Goal: Task Accomplishment & Management: Manage account settings

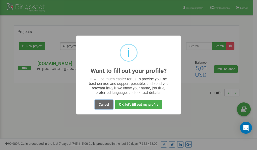
click at [102, 104] on button "Cancel" at bounding box center [104, 104] width 18 height 9
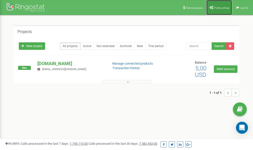
click at [219, 10] on link "Profile settings" at bounding box center [219, 7] width 26 height 15
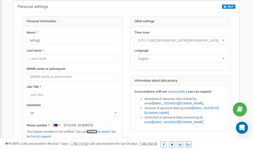
click at [93, 132] on link "verify it" at bounding box center [92, 132] width 10 height 4
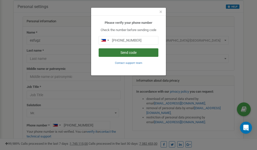
click at [127, 53] on button "Send code" at bounding box center [129, 52] width 60 height 9
